Goal: Check status: Check status

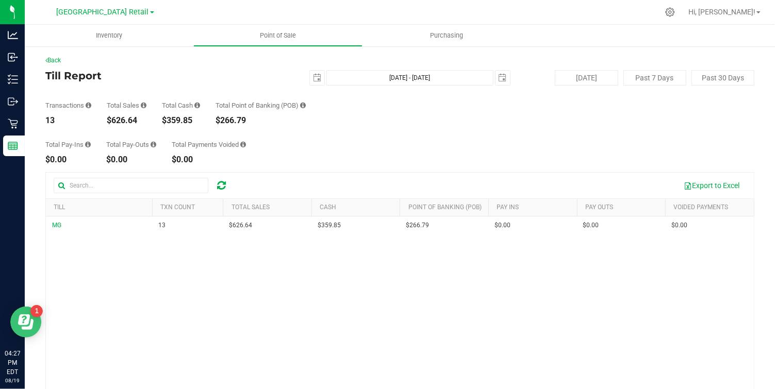
click at [18, 345] on div at bounding box center [12, 335] width 25 height 20
